Goal: Task Accomplishment & Management: Use online tool/utility

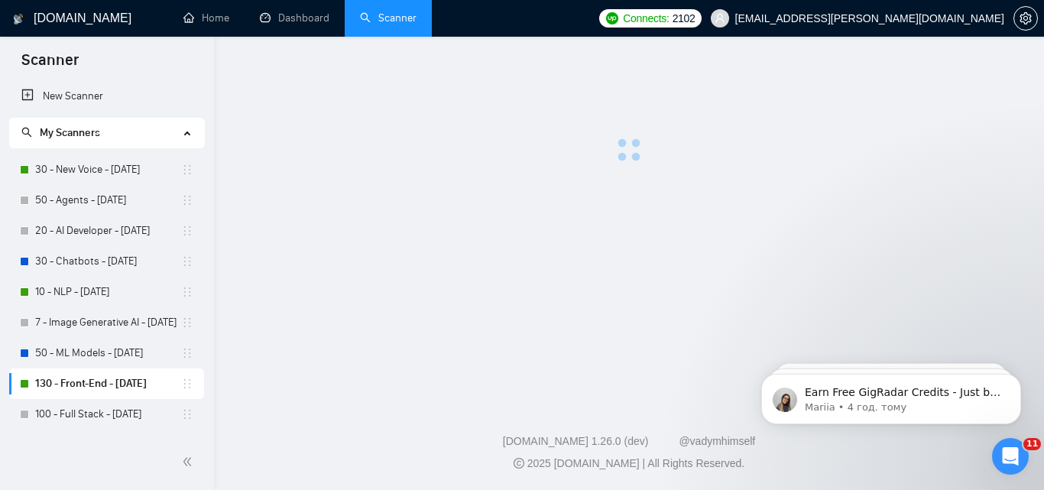
click at [122, 385] on link "130 - Front-End - [DATE]" at bounding box center [108, 383] width 146 height 31
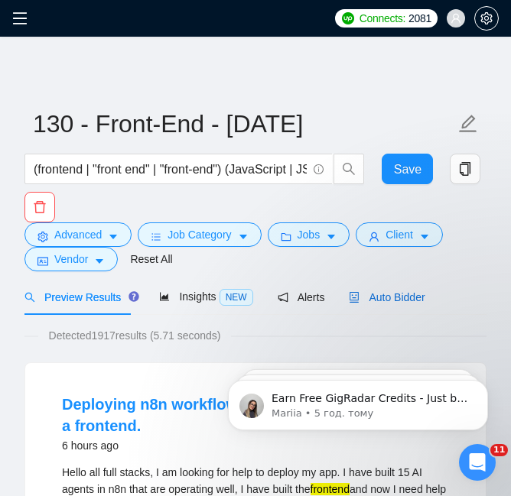
click at [374, 301] on span "Auto Bidder" at bounding box center [387, 297] width 76 height 12
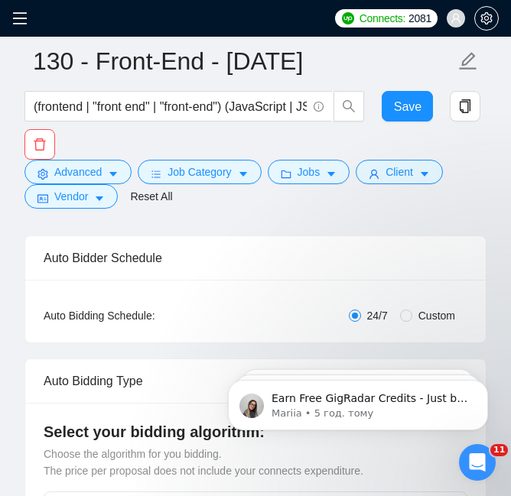
scroll to position [76, 0]
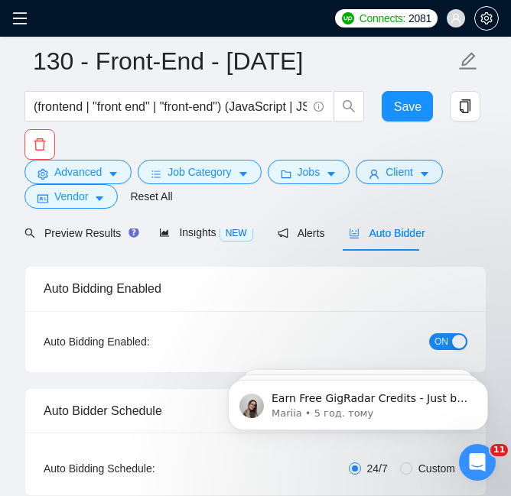
click at [449, 338] on button "ON" at bounding box center [448, 341] width 38 height 17
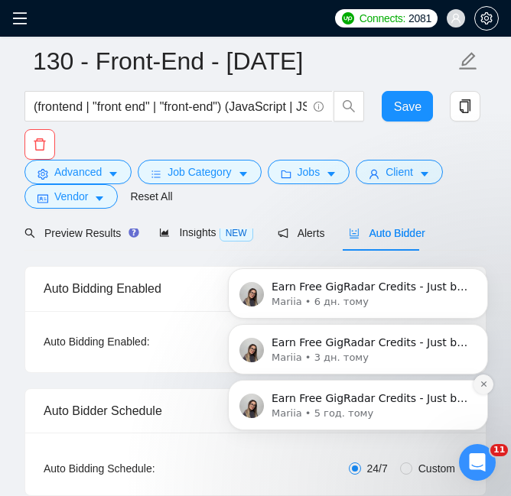
click at [479, 391] on button "Dismiss notification" at bounding box center [483, 385] width 20 height 20
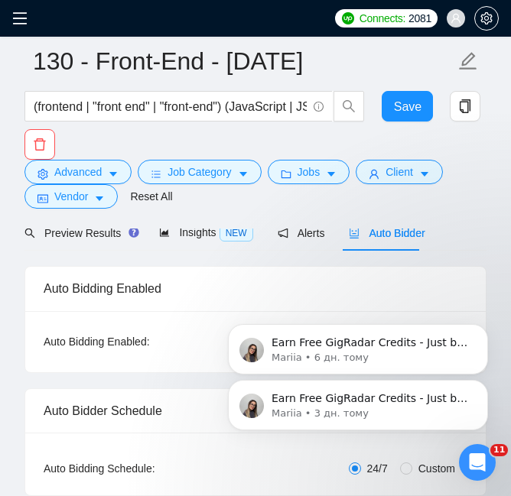
click at [479, 391] on button "Dismiss notification" at bounding box center [483, 385] width 16 height 16
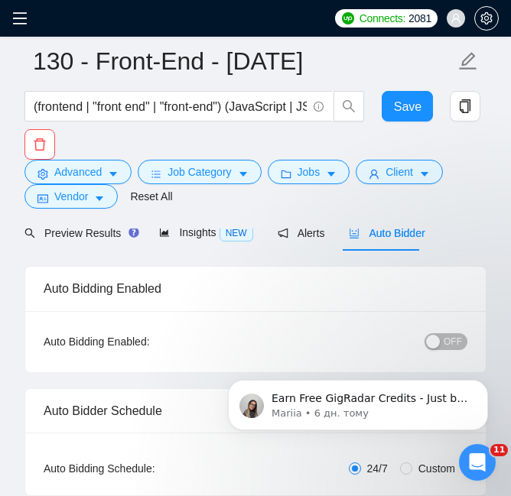
click at [479, 391] on button "Dismiss notification" at bounding box center [483, 385] width 16 height 16
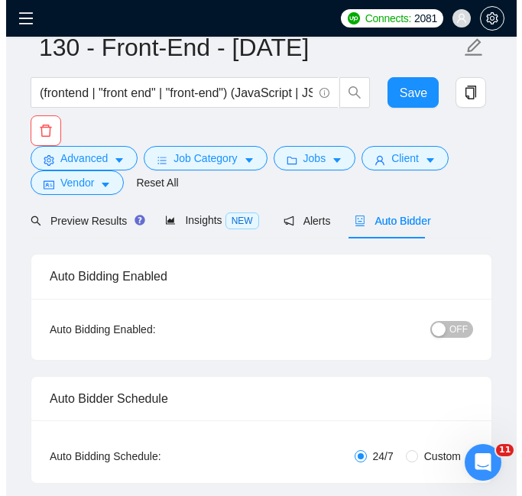
scroll to position [0, 0]
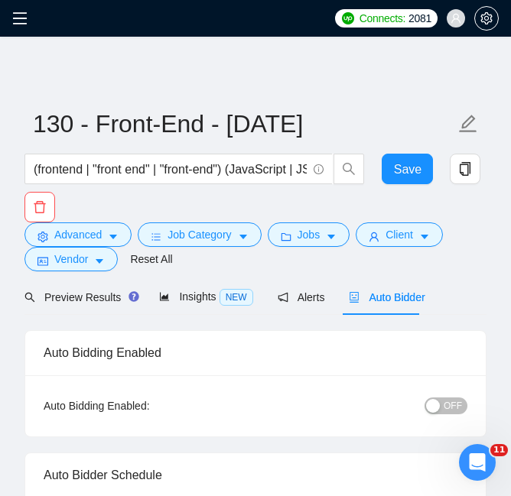
click at [26, 10] on span at bounding box center [24, 18] width 24 height 37
click at [19, 21] on icon "menu" at bounding box center [19, 18] width 15 height 15
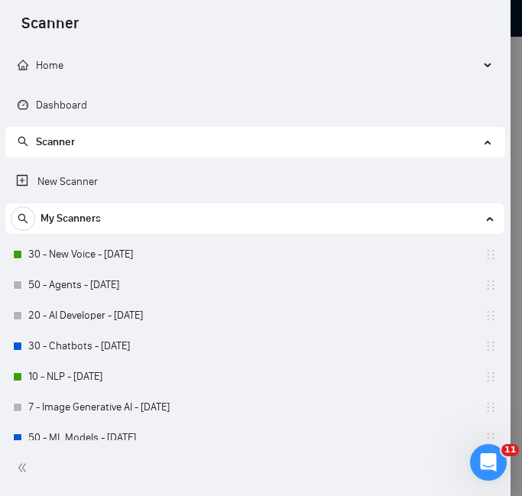
click at [516, 36] on div at bounding box center [261, 248] width 522 height 496
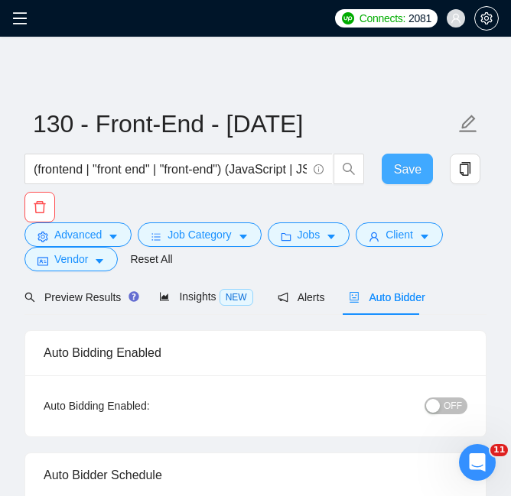
click at [389, 180] on button "Save" at bounding box center [407, 169] width 52 height 31
click at [11, 21] on div "Connects: 2081 mykhailo.kushnir@destilabs.com" at bounding box center [255, 18] width 511 height 37
click at [18, 15] on icon "menu" at bounding box center [19, 18] width 15 height 15
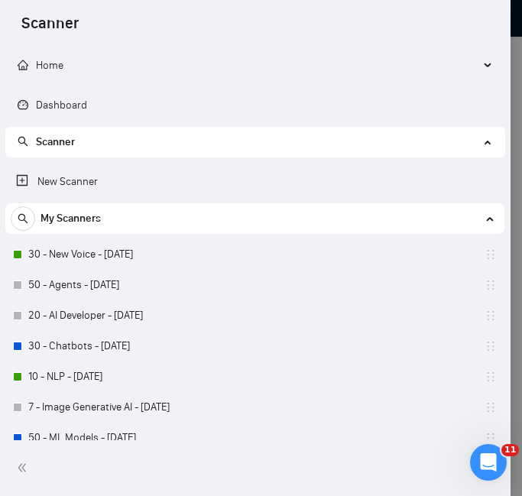
click at [517, 83] on div at bounding box center [261, 248] width 522 height 496
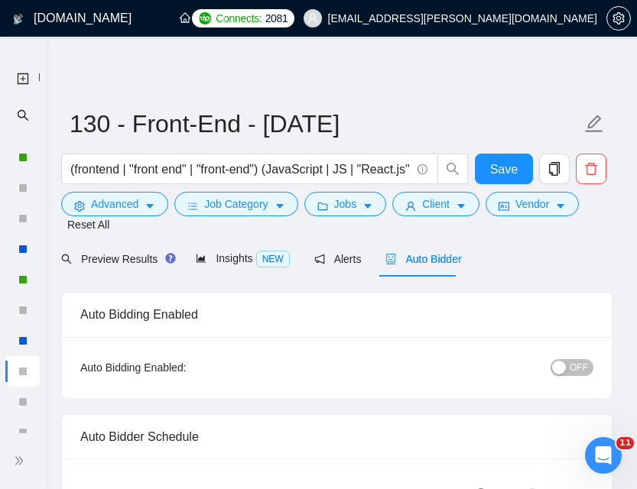
click at [264, 21] on icon "ellipsis" at bounding box center [261, 17] width 11 height 11
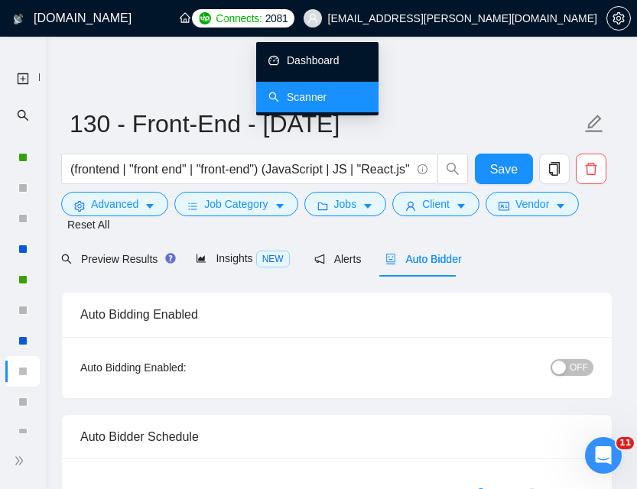
click at [306, 66] on link "Dashboard" at bounding box center [303, 60] width 71 height 12
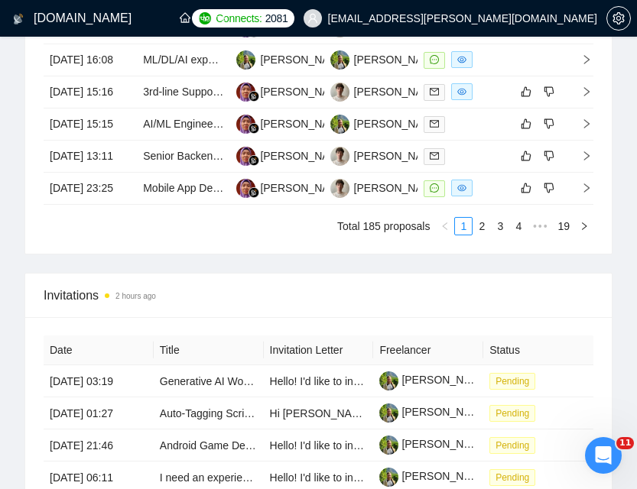
scroll to position [1299, 0]
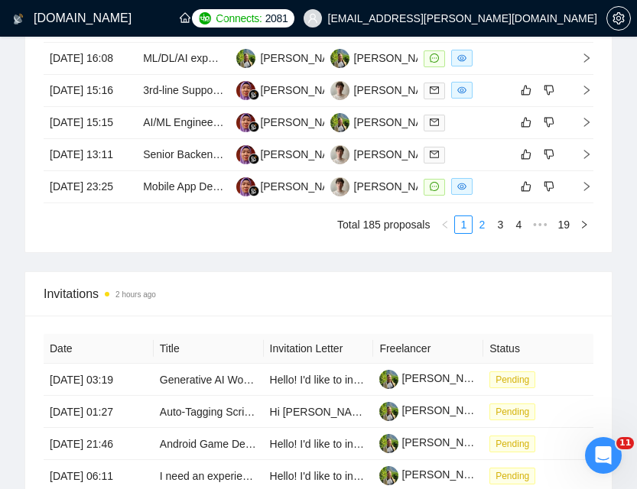
click at [487, 233] on link "2" at bounding box center [481, 224] width 17 height 17
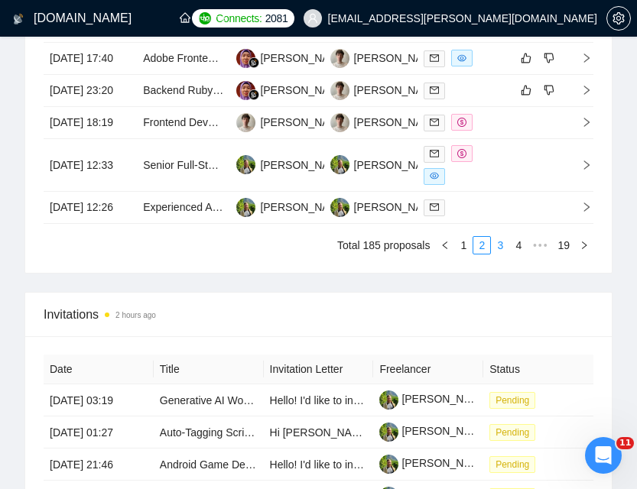
click at [500, 254] on link "3" at bounding box center [499, 245] width 17 height 17
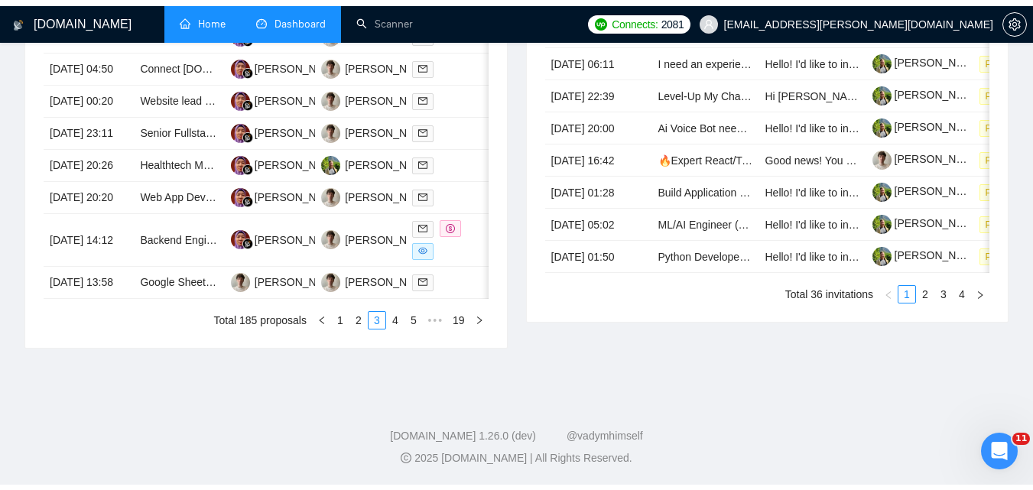
scroll to position [905, 0]
